Goal: Navigation & Orientation: Find specific page/section

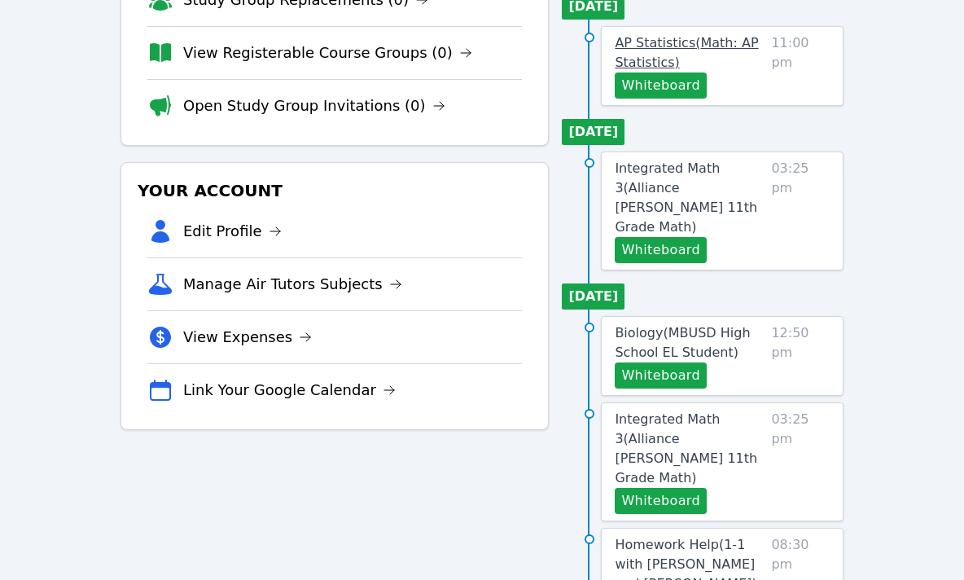
scroll to position [237, 0]
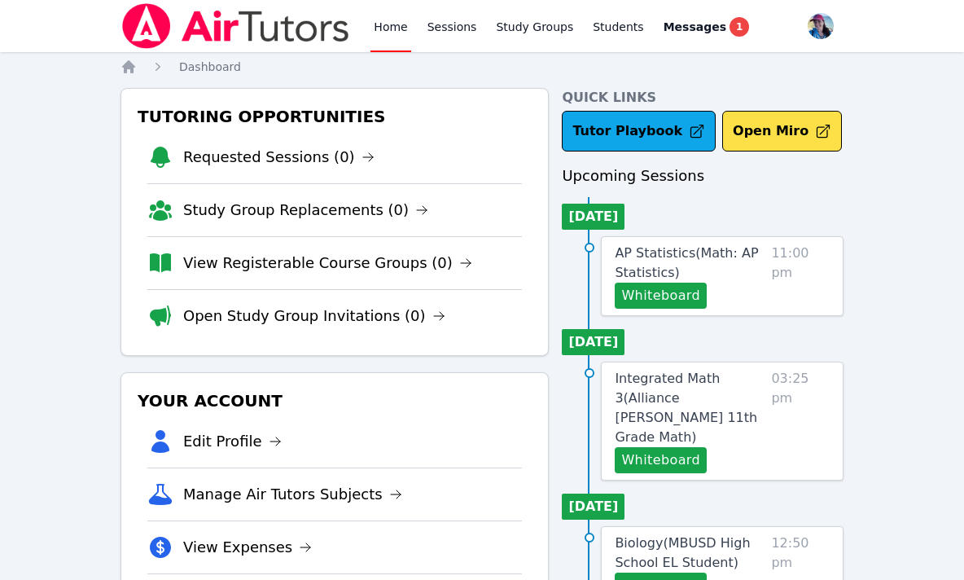
click at [390, 34] on link "Home" at bounding box center [391, 26] width 40 height 52
click at [445, 31] on link "Sessions" at bounding box center [452, 26] width 56 height 52
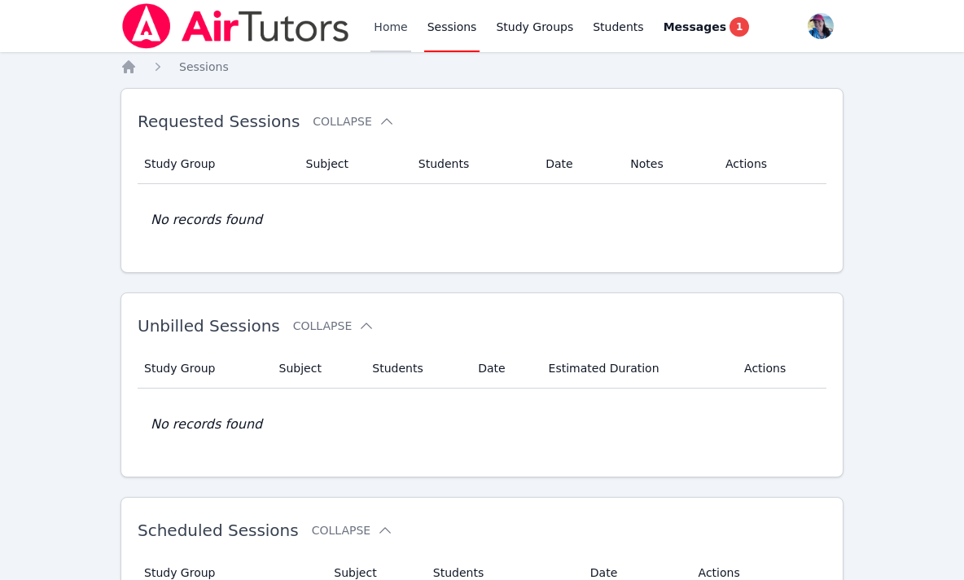
click at [385, 32] on link "Home" at bounding box center [391, 26] width 40 height 52
